Goal: Use online tool/utility: Use online tool/utility

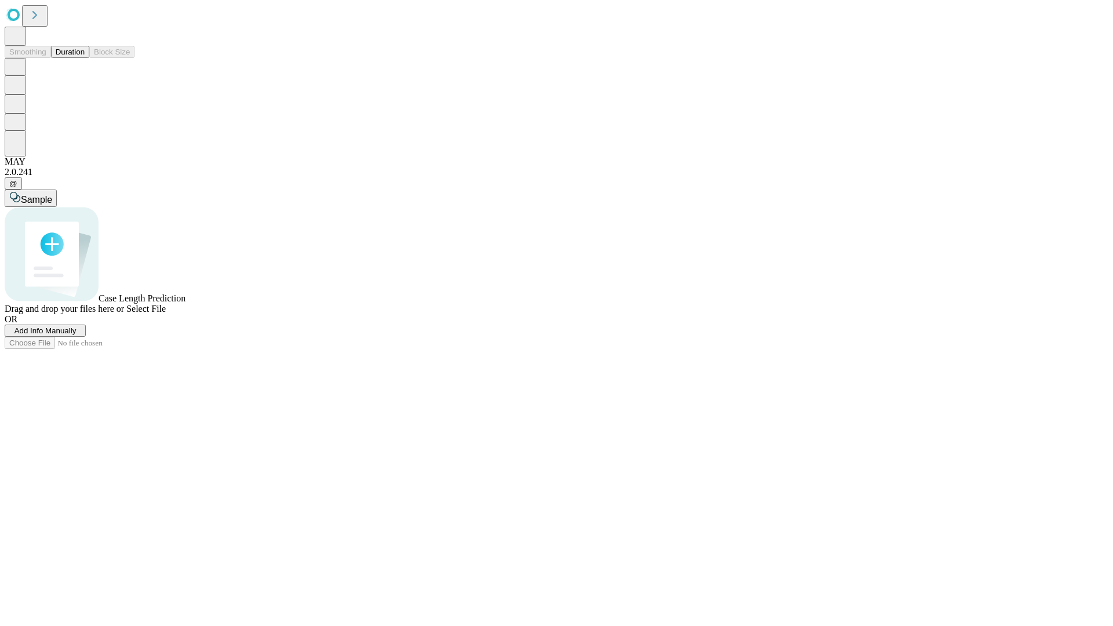
click at [166, 314] on span "Select File" at bounding box center [145, 309] width 39 height 10
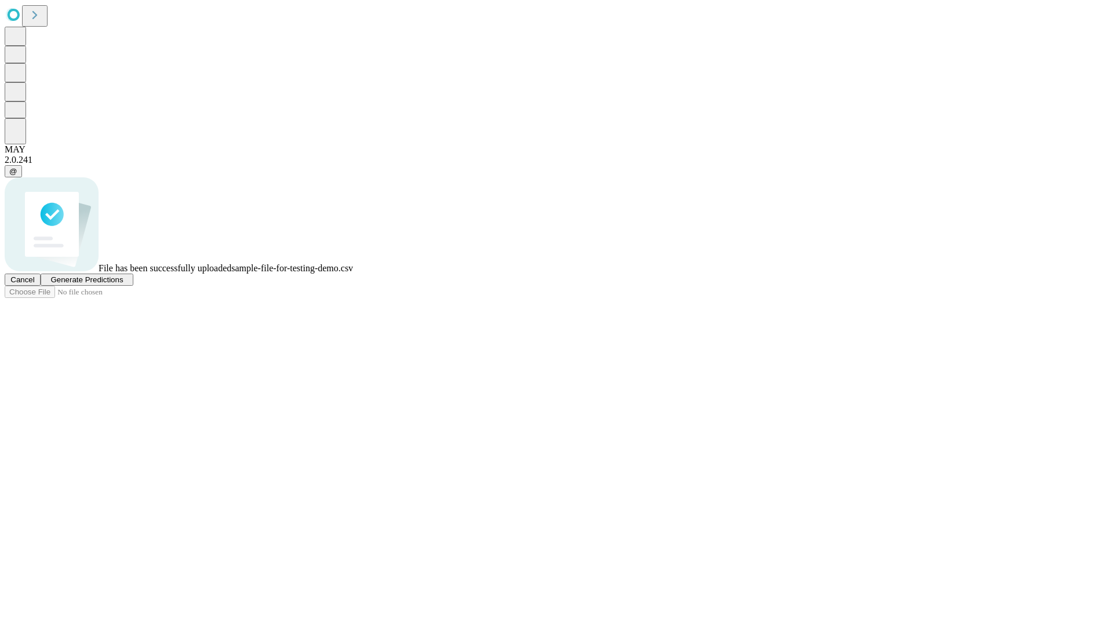
click at [123, 284] on span "Generate Predictions" at bounding box center [86, 279] width 72 height 9
